Goal: Task Accomplishment & Management: Manage account settings

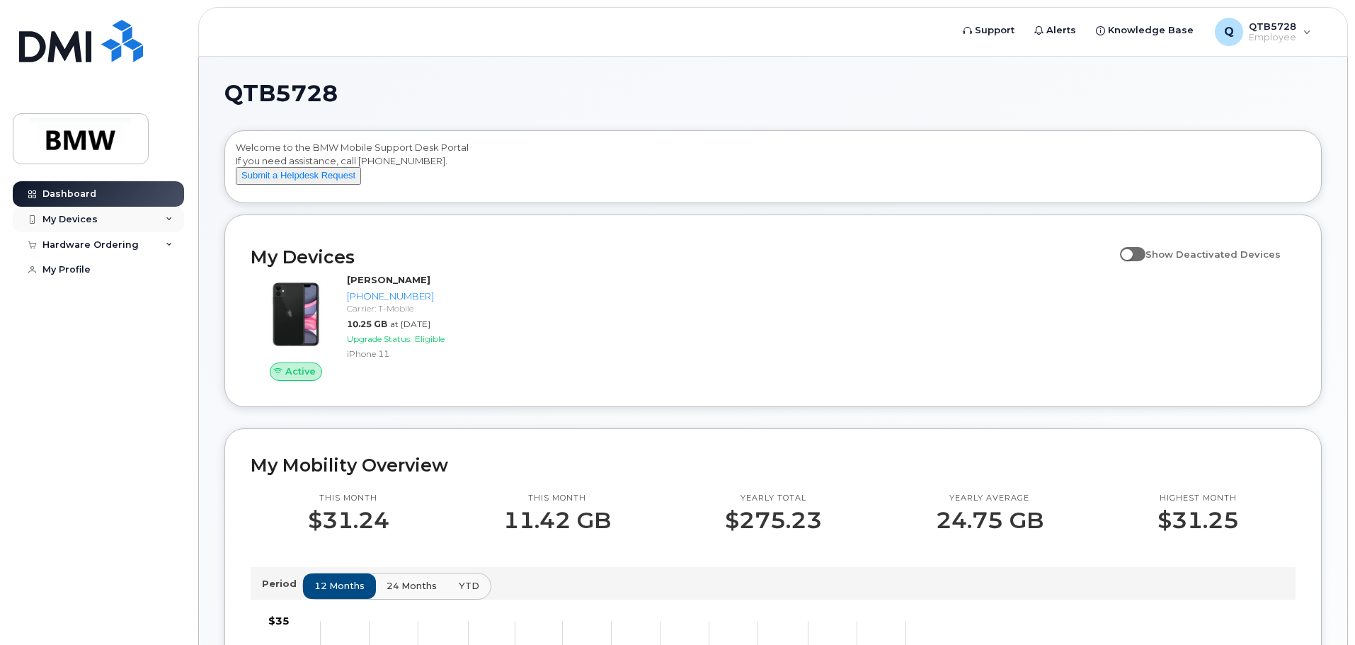
click at [171, 221] on icon at bounding box center [169, 219] width 7 height 7
click at [171, 222] on icon at bounding box center [169, 219] width 7 height 7
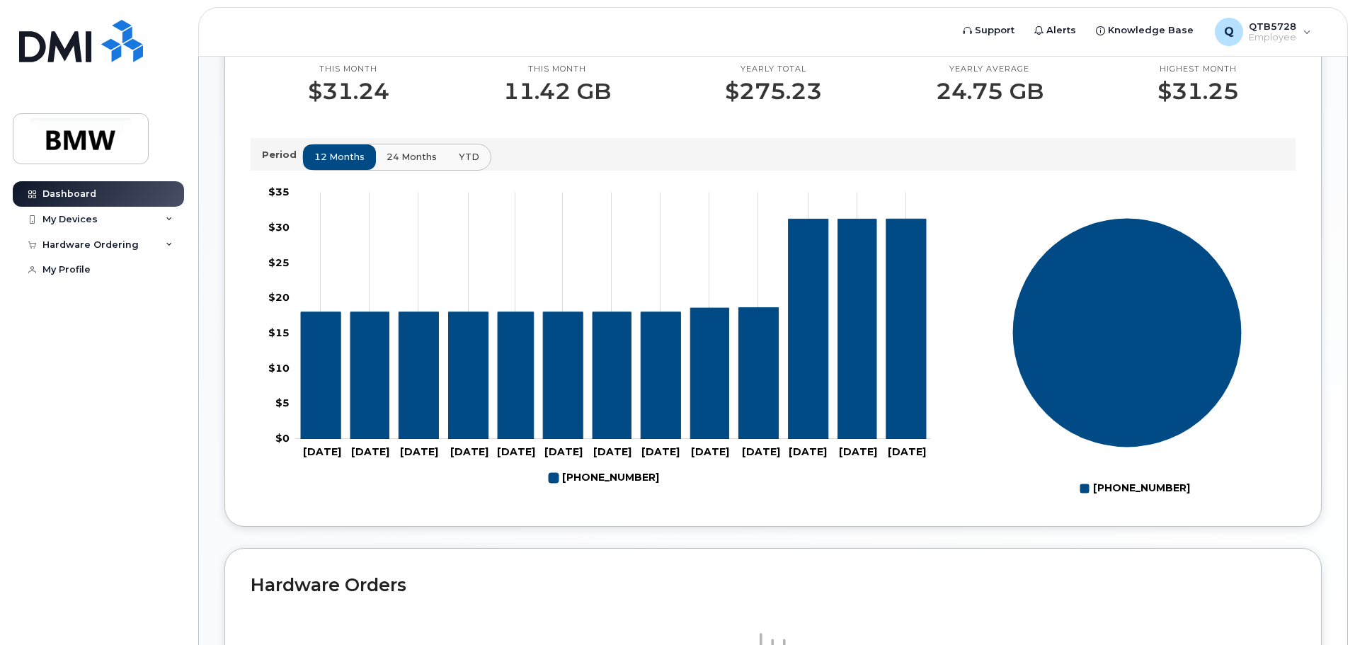
scroll to position [423, 0]
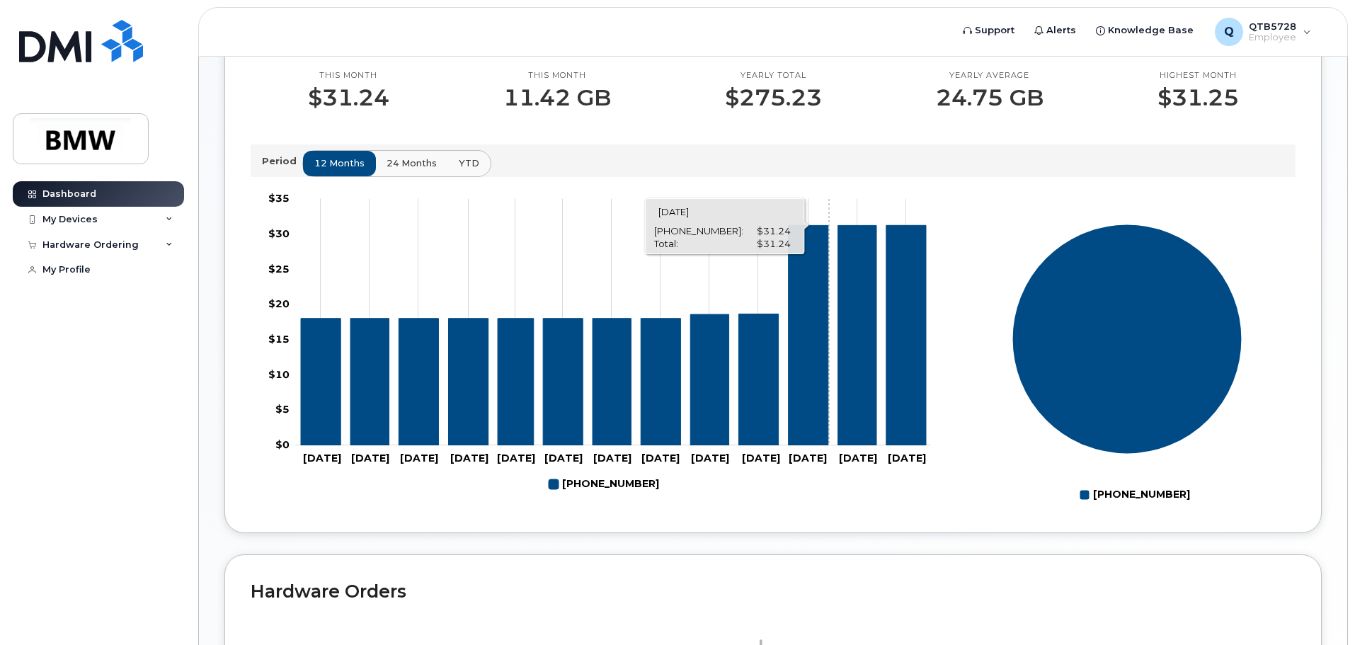
click at [830, 299] on rect "Chart" at bounding box center [613, 322] width 635 height 246
click at [847, 272] on icon "864-593-8486" at bounding box center [857, 335] width 38 height 220
click at [819, 244] on icon "864-593-8486" at bounding box center [809, 335] width 40 height 220
click at [168, 224] on div "My Devices" at bounding box center [98, 219] width 171 height 25
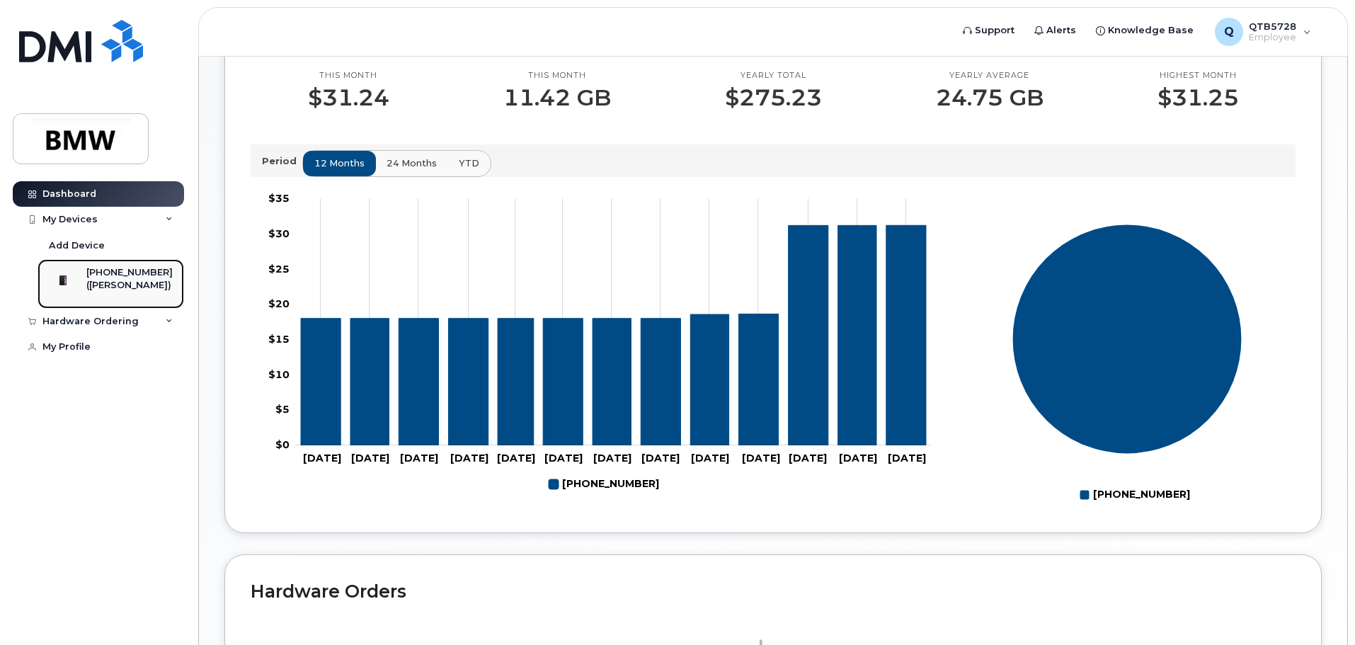
click at [150, 278] on div "[PHONE_NUMBER]" at bounding box center [129, 272] width 86 height 13
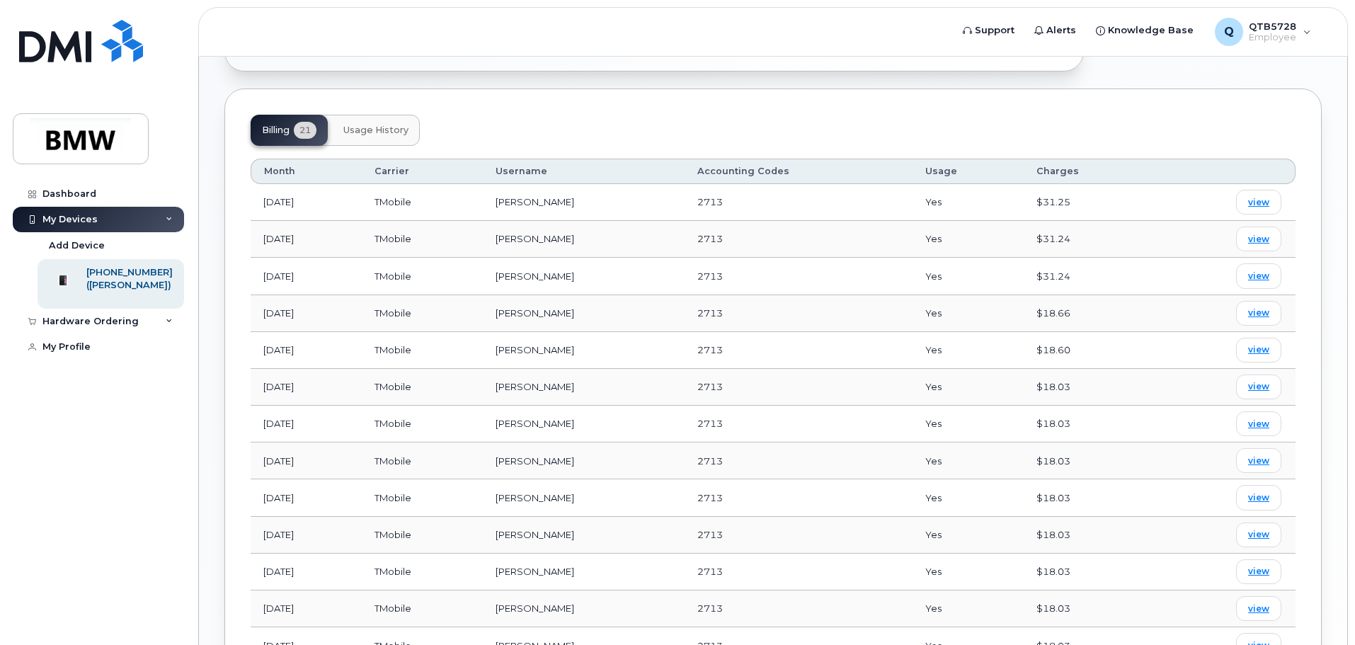
scroll to position [404, 0]
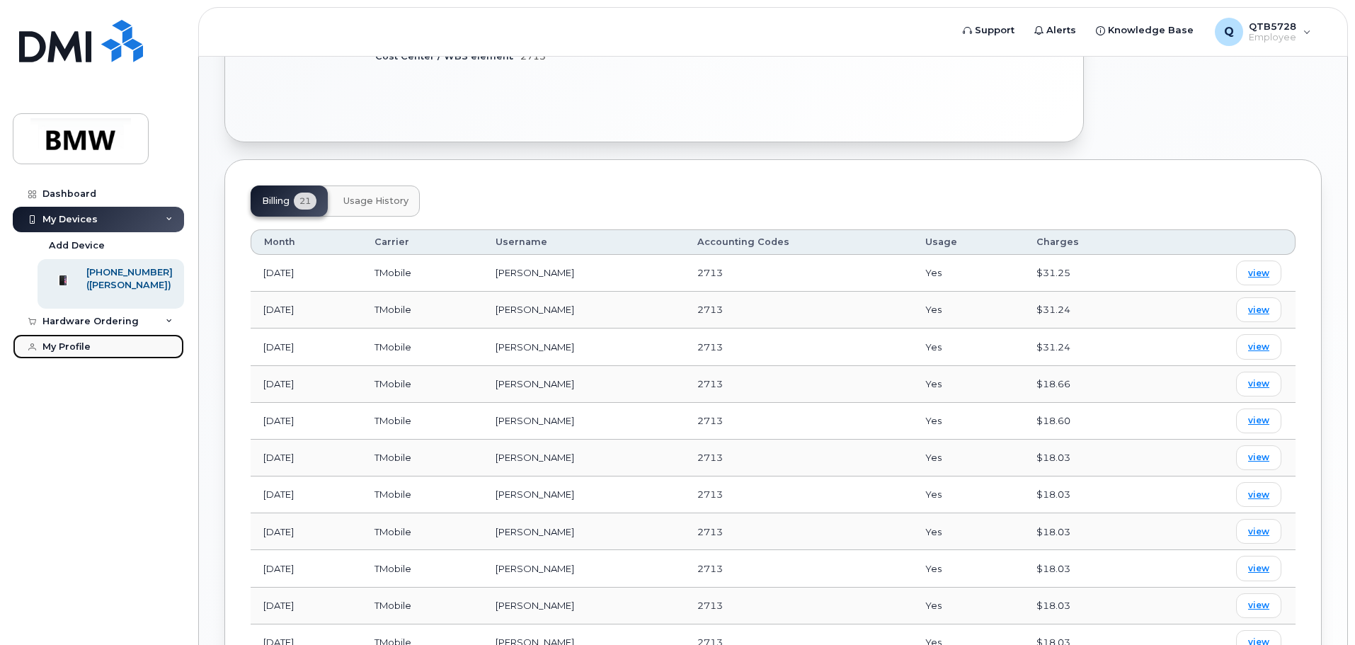
click at [84, 353] on div "My Profile" at bounding box center [66, 346] width 48 height 11
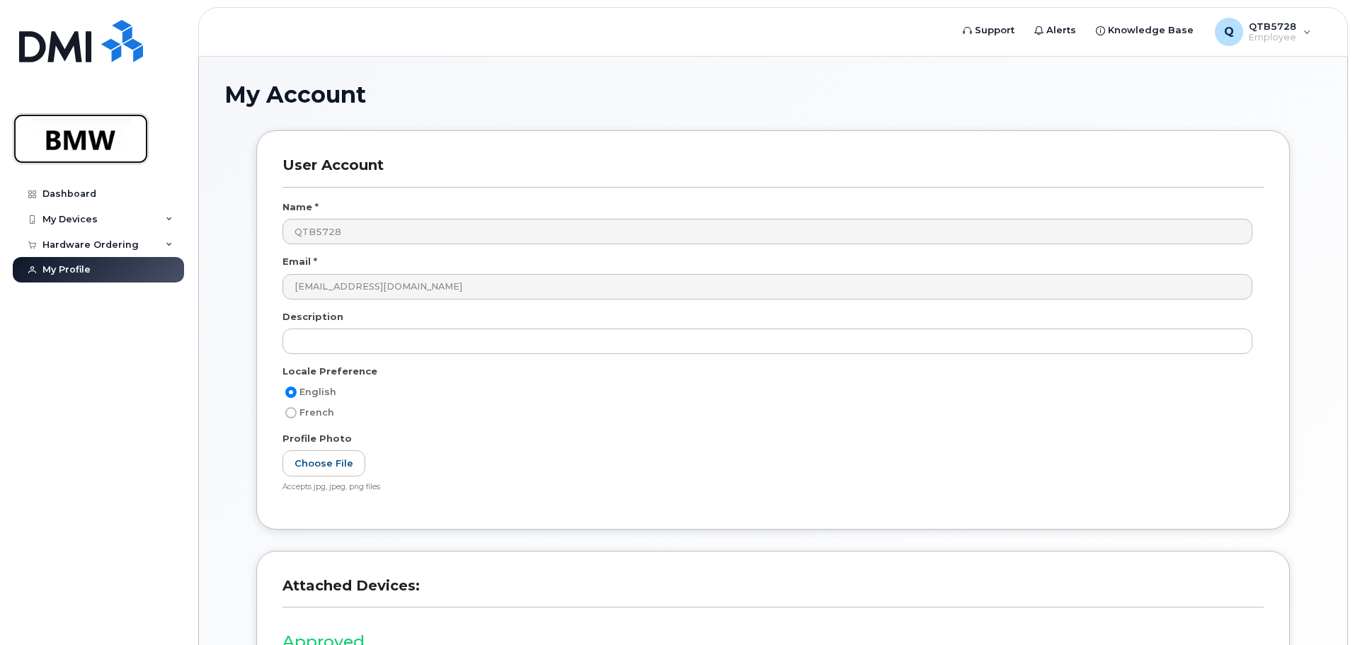
click at [116, 130] on img at bounding box center [80, 138] width 109 height 41
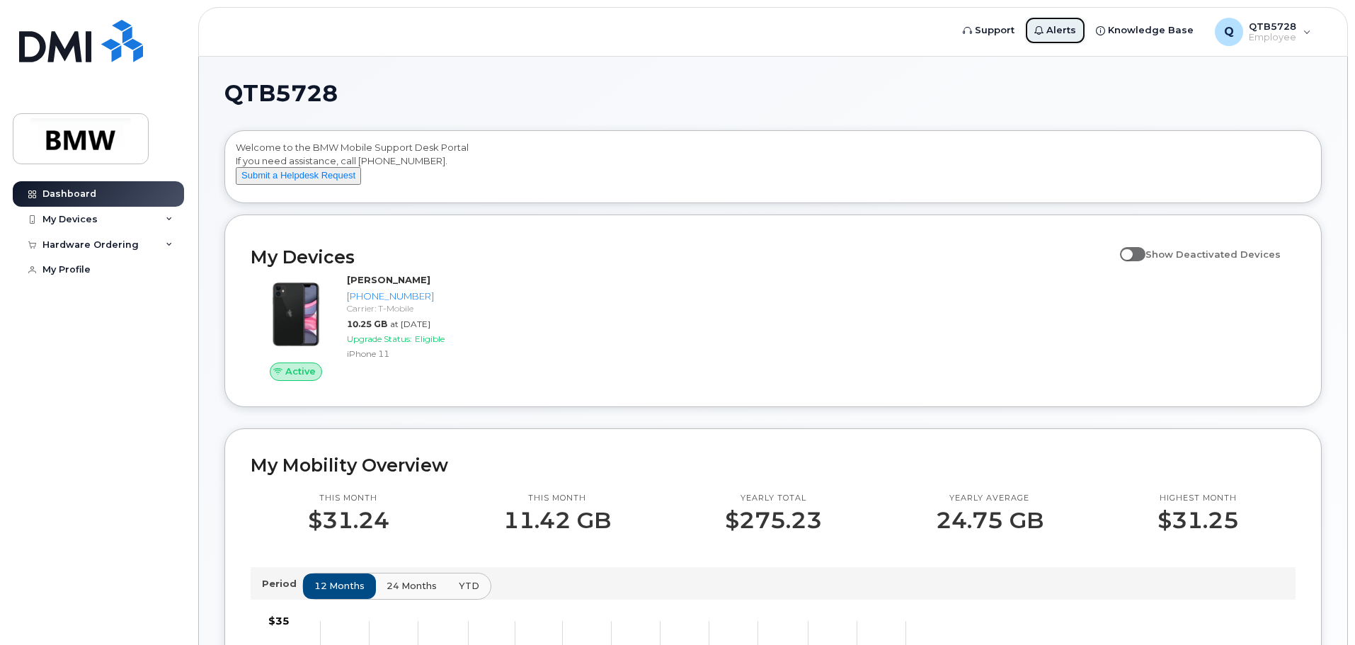
click at [1063, 40] on link "Alerts" at bounding box center [1055, 30] width 62 height 28
click at [1070, 33] on span "Alerts" at bounding box center [1061, 30] width 30 height 14
click at [1288, 32] on span "Employee" at bounding box center [1272, 37] width 47 height 11
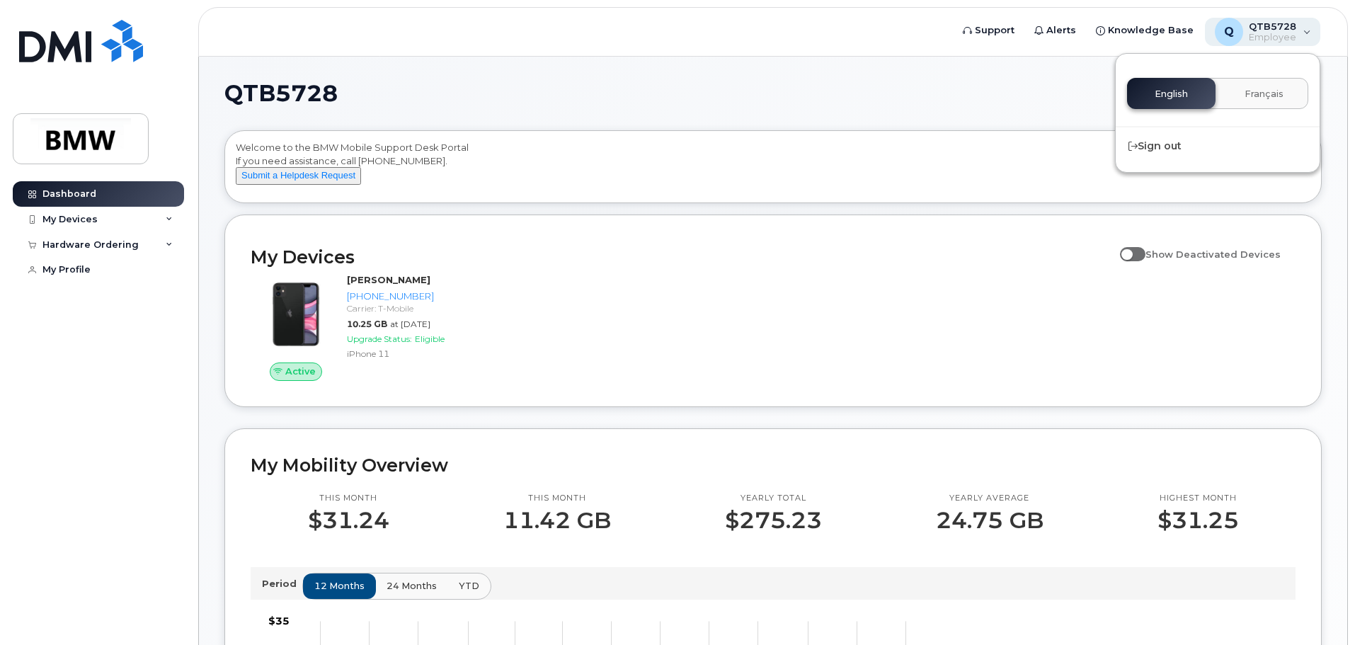
click at [1287, 30] on span "QTB5728" at bounding box center [1272, 26] width 47 height 11
